Goal: Transaction & Acquisition: Purchase product/service

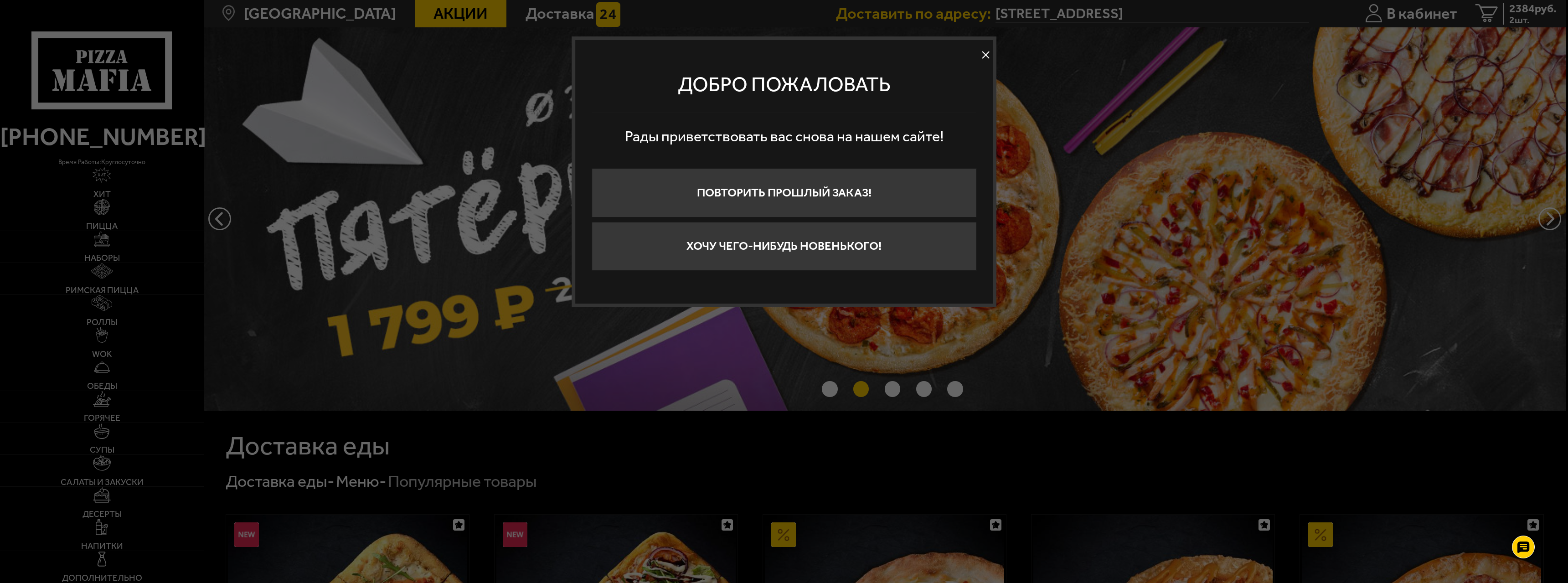
click at [983, 52] on button at bounding box center [986, 55] width 13 height 13
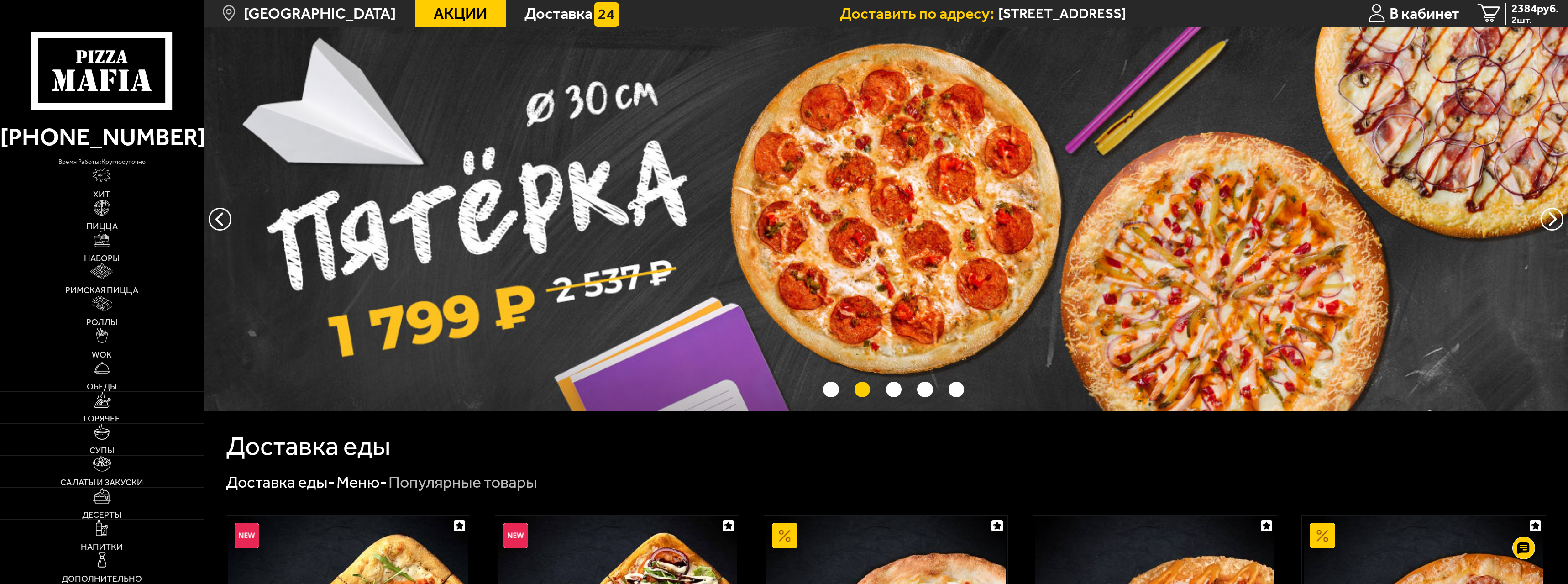
click at [1253, 15] on input "[STREET_ADDRESS]" at bounding box center [1155, 13] width 313 height 17
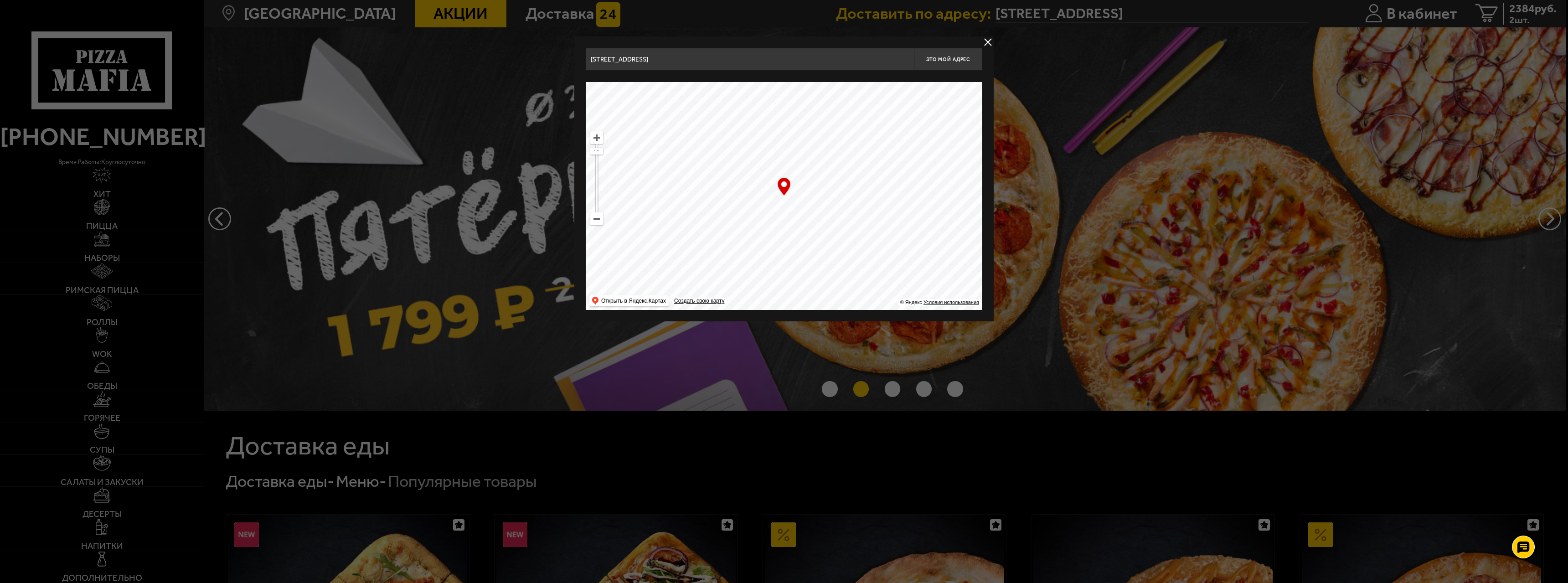
click at [685, 66] on input "[STREET_ADDRESS]" at bounding box center [749, 59] width 328 height 23
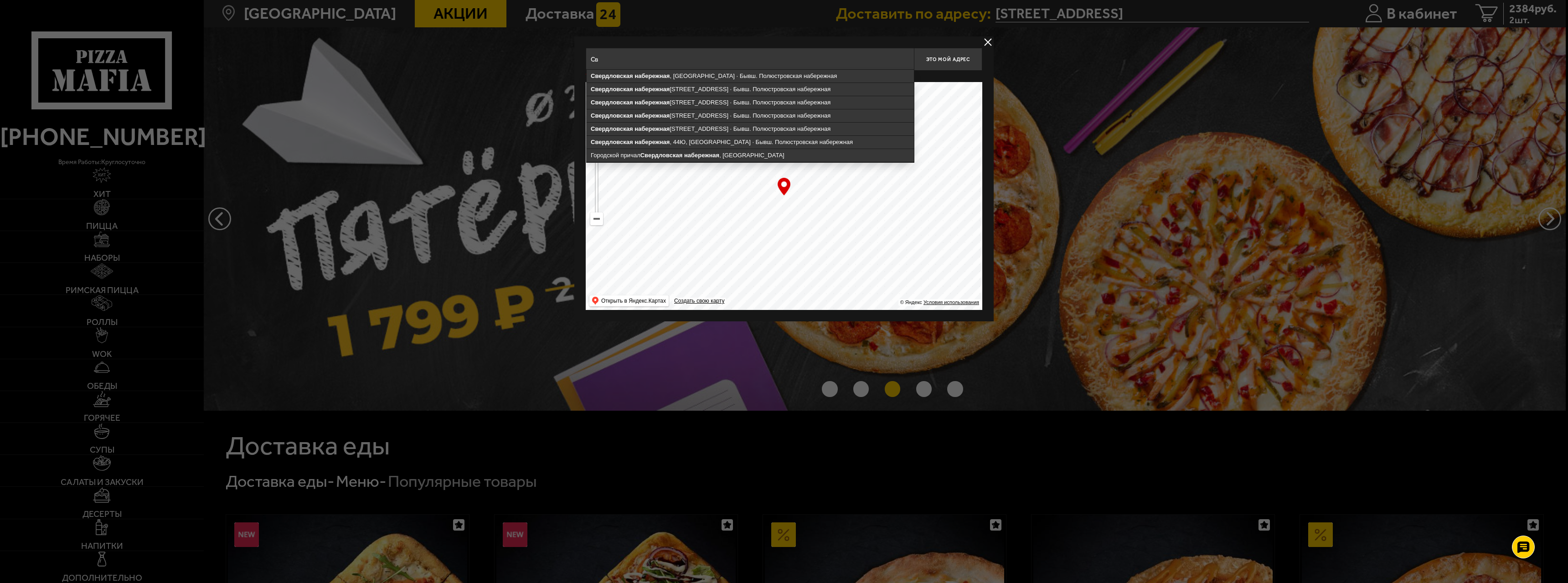
type input "С"
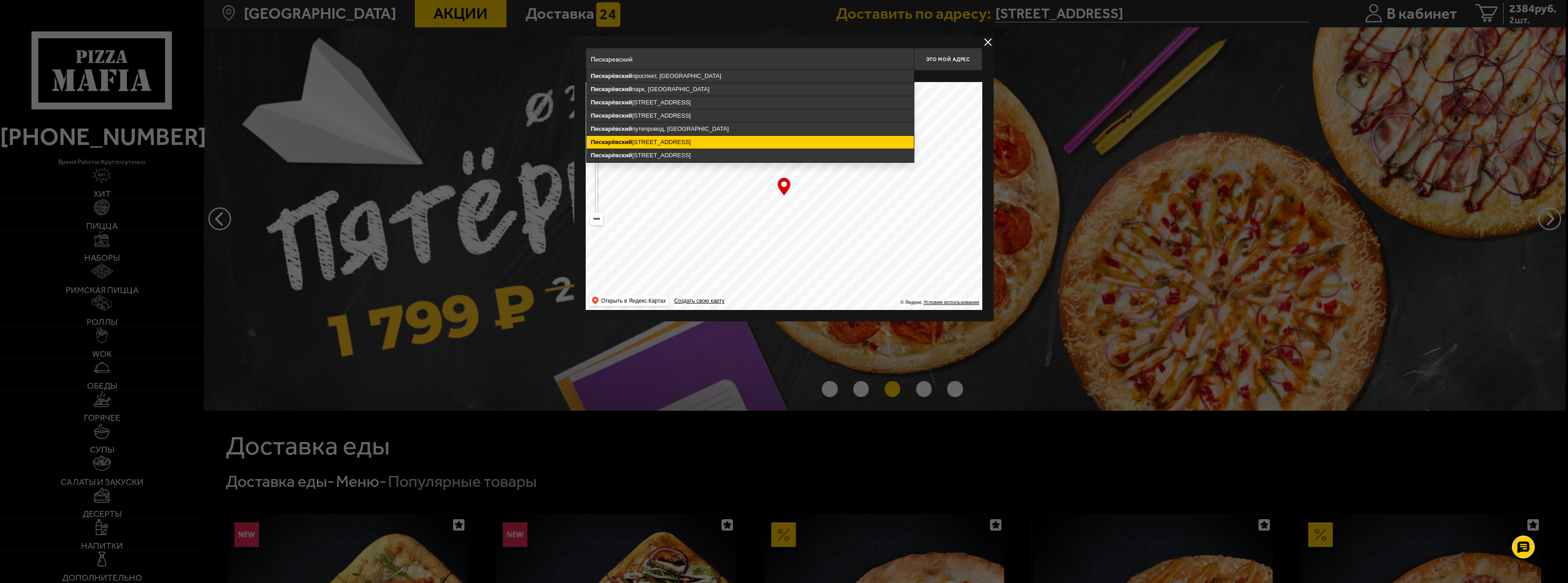
click at [662, 141] on ymaps "[STREET_ADDRESS]" at bounding box center [751, 142] width 327 height 13
type input "[STREET_ADDRESS]"
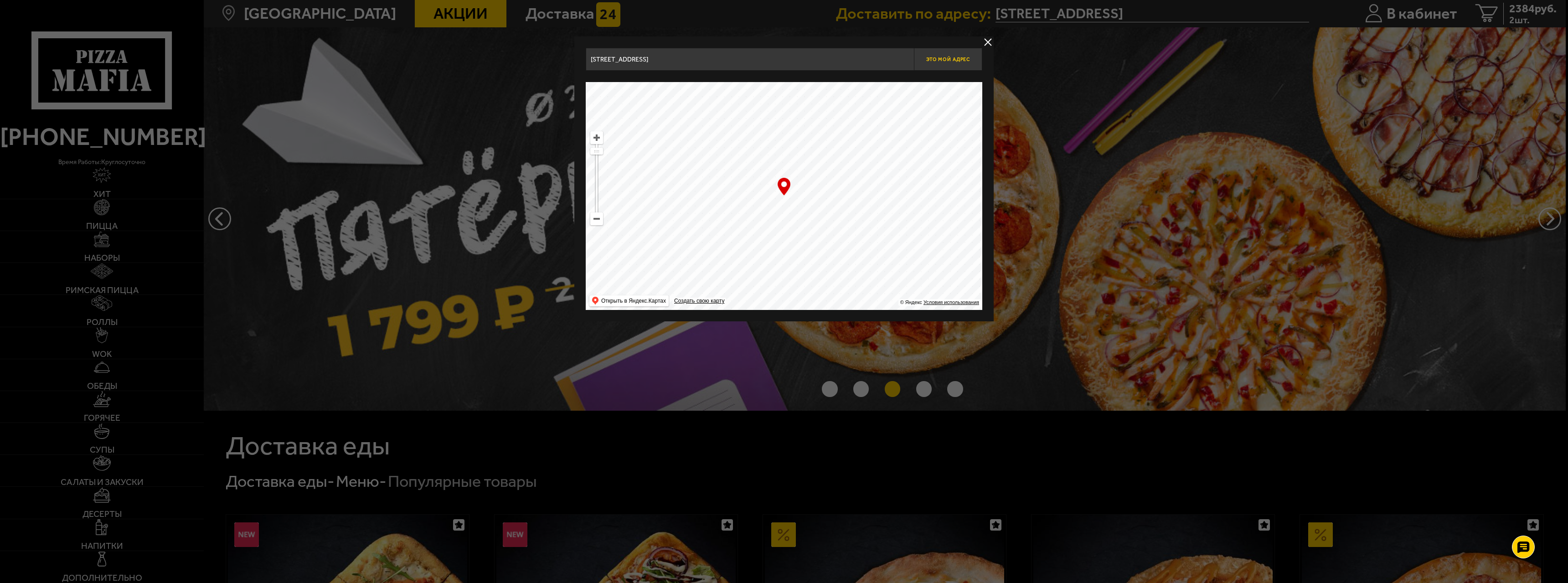
click at [943, 61] on span "Это мой адрес" at bounding box center [948, 60] width 44 height 6
type input "[STREET_ADDRESS]"
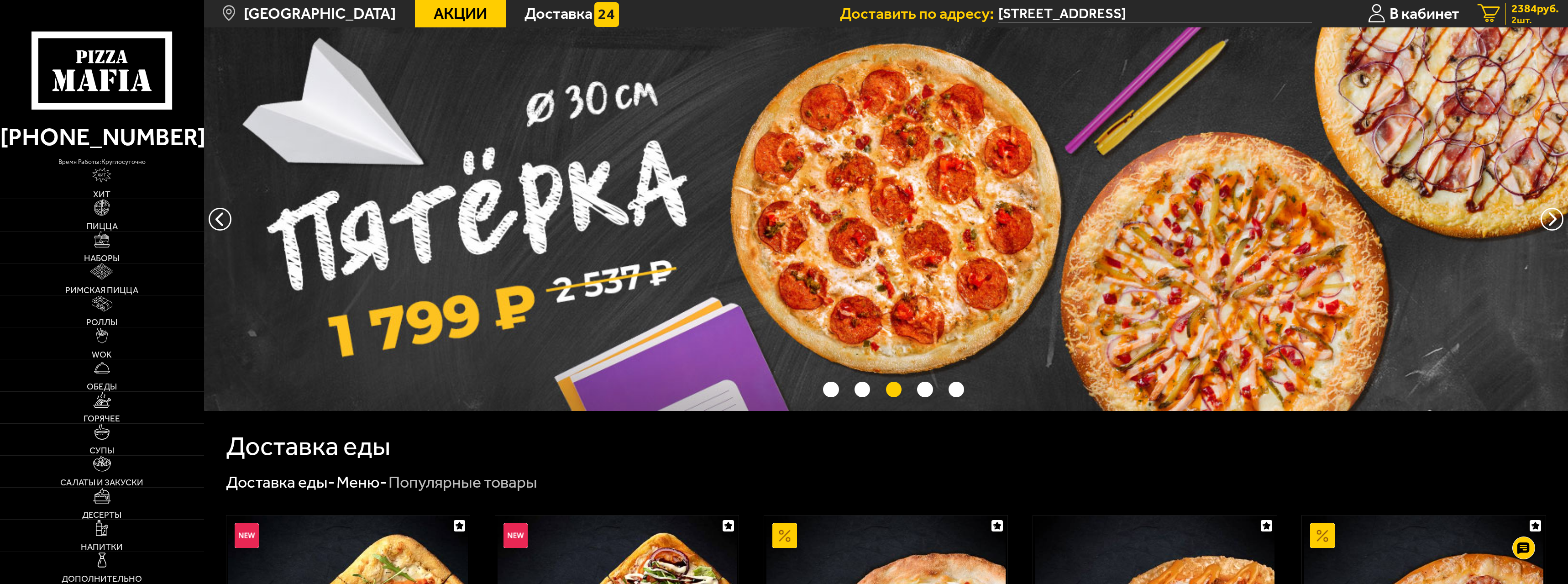
click at [1526, 15] on span "2 шт." at bounding box center [1535, 20] width 48 height 10
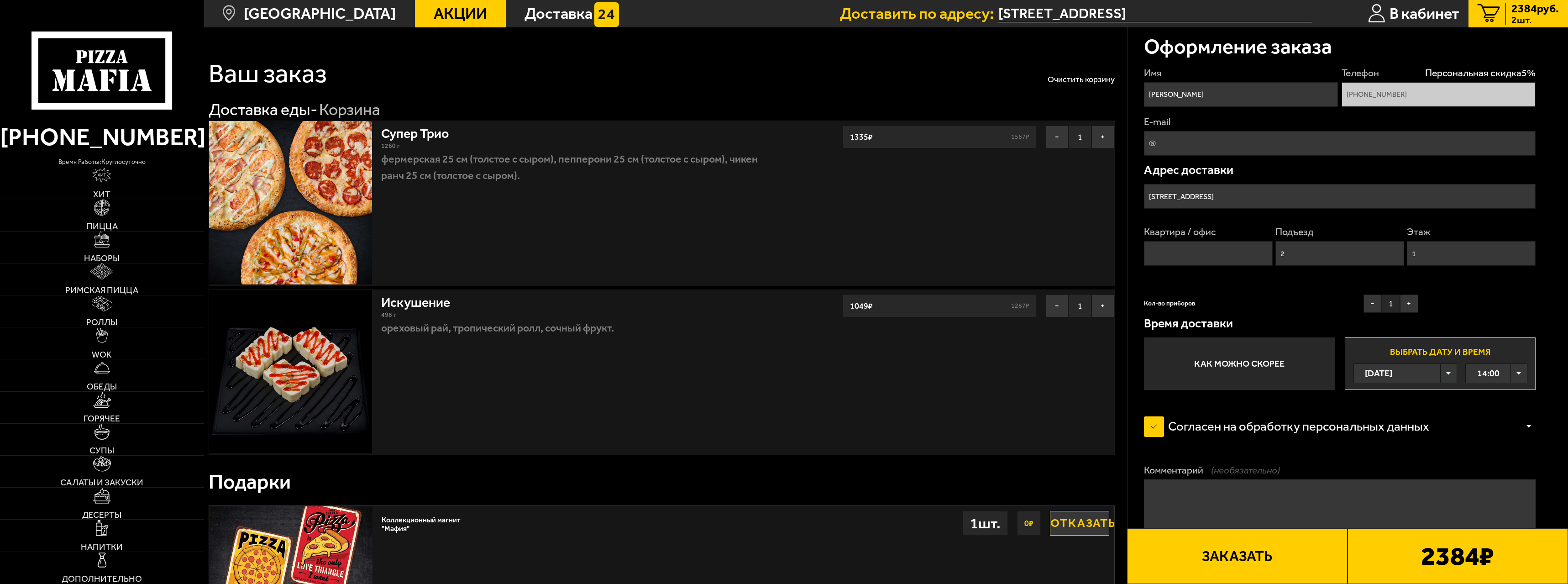
type input "[STREET_ADDRESS]"
click at [103, 308] on img at bounding box center [102, 304] width 21 height 16
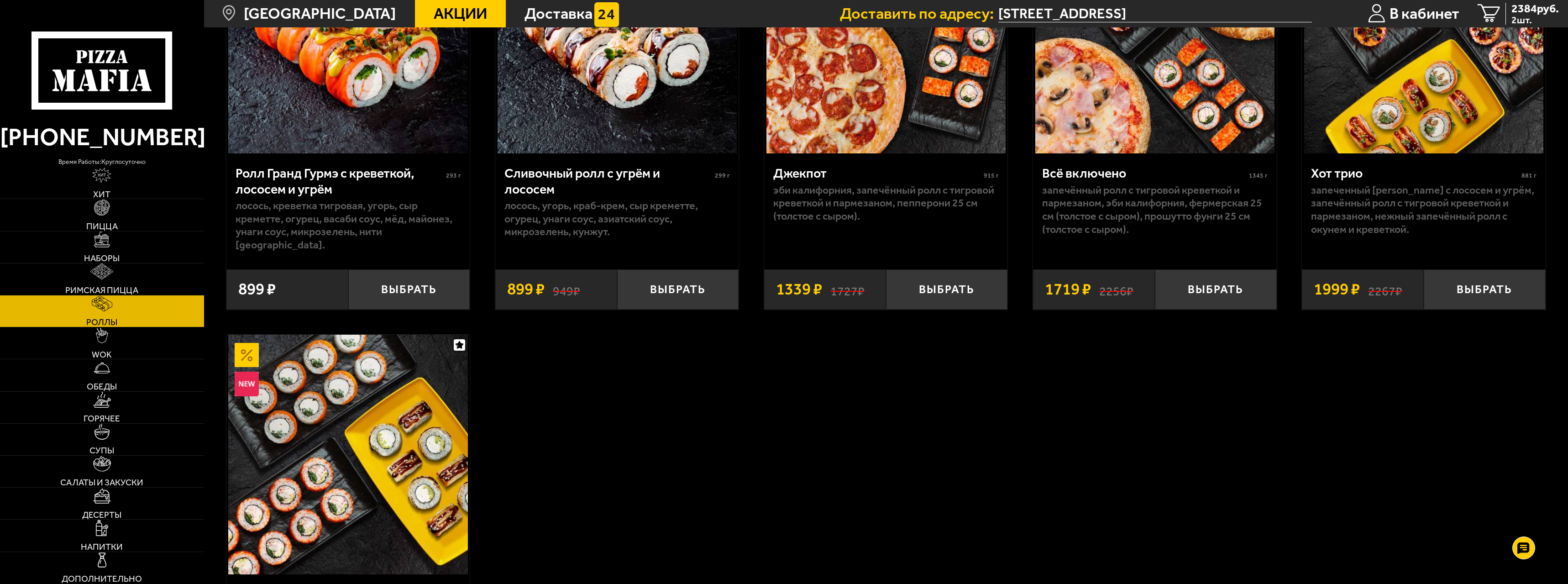
scroll to position [1141, 0]
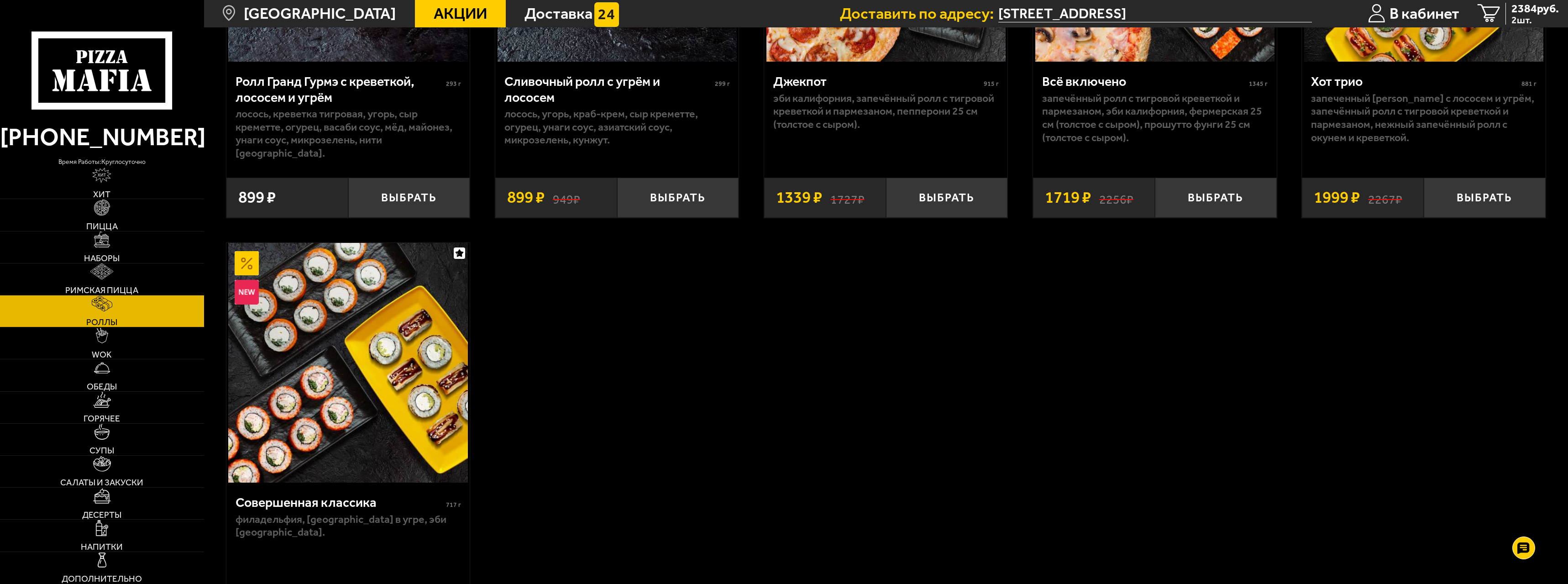
click at [357, 320] on img at bounding box center [347, 362] width 239 height 239
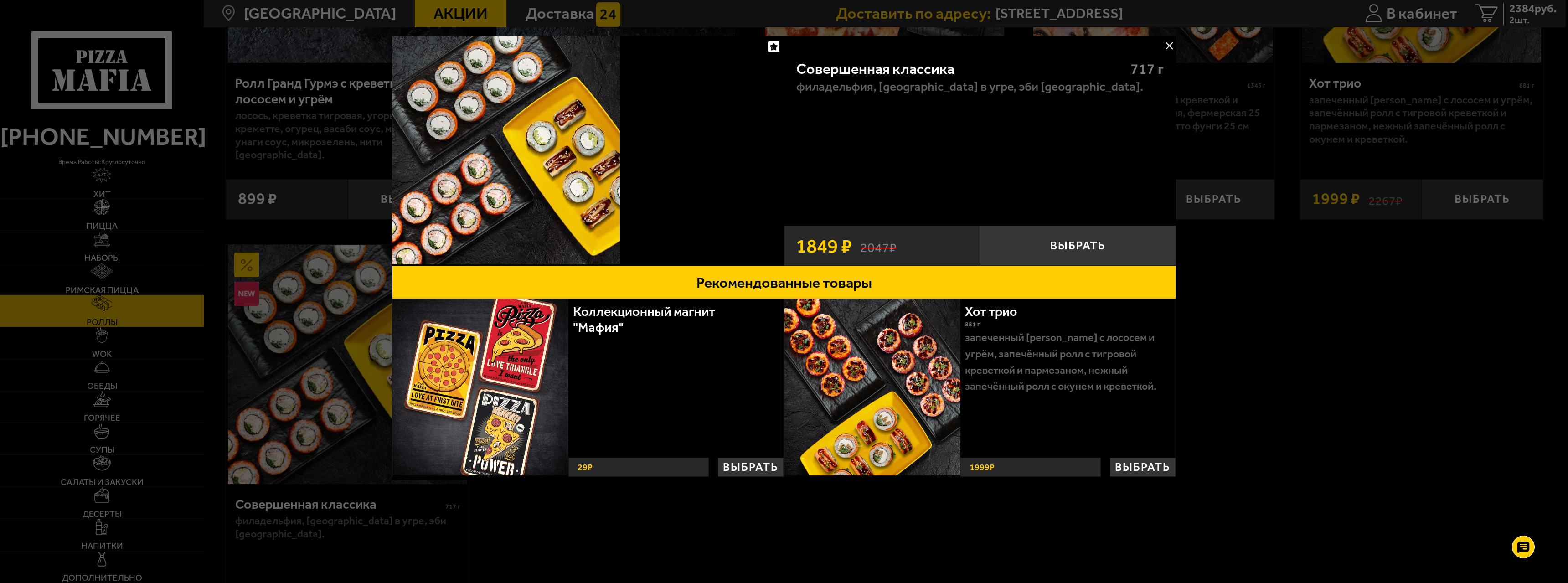
click at [1169, 45] on button at bounding box center [1169, 46] width 13 height 13
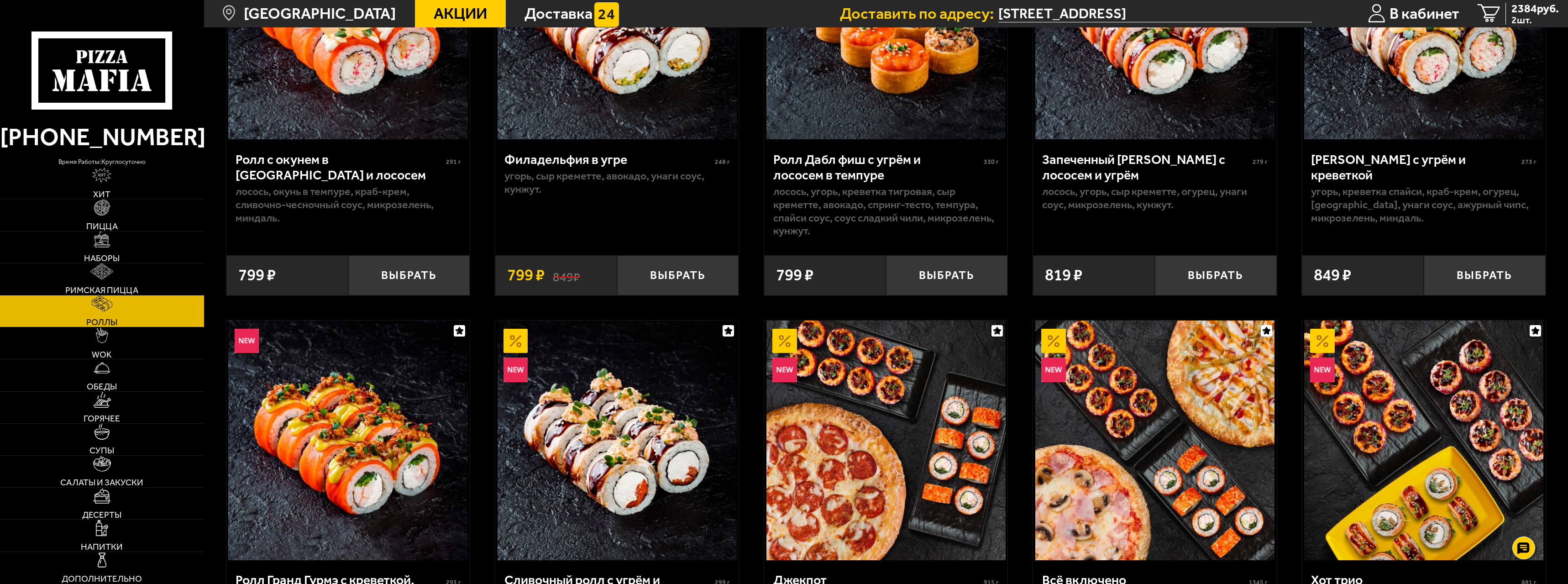
scroll to position [639, 0]
